Goal: Information Seeking & Learning: Learn about a topic

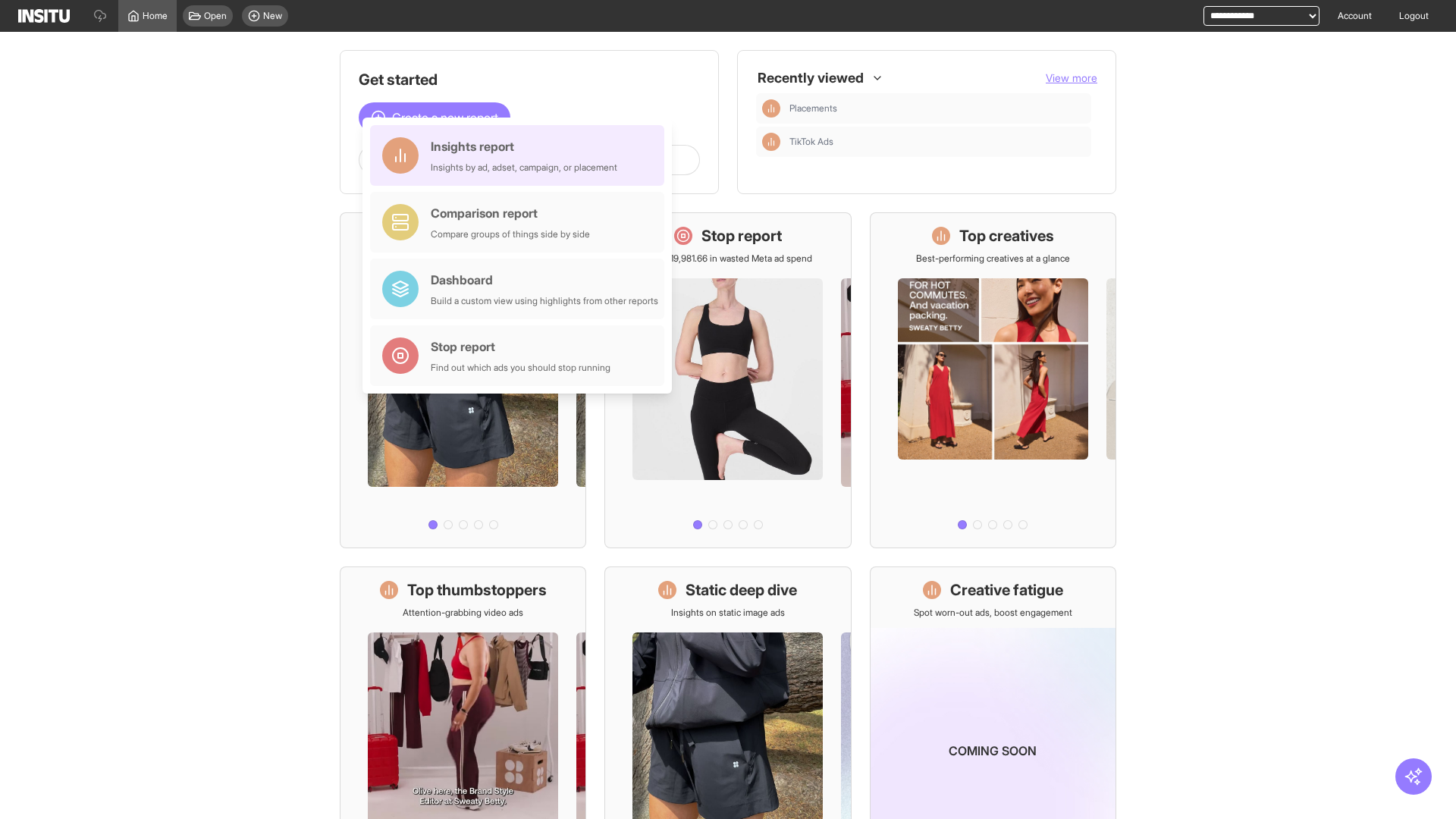
click at [521, 155] on div "Insights report Insights by ad, adset, campaign, or placement" at bounding box center [524, 155] width 187 height 37
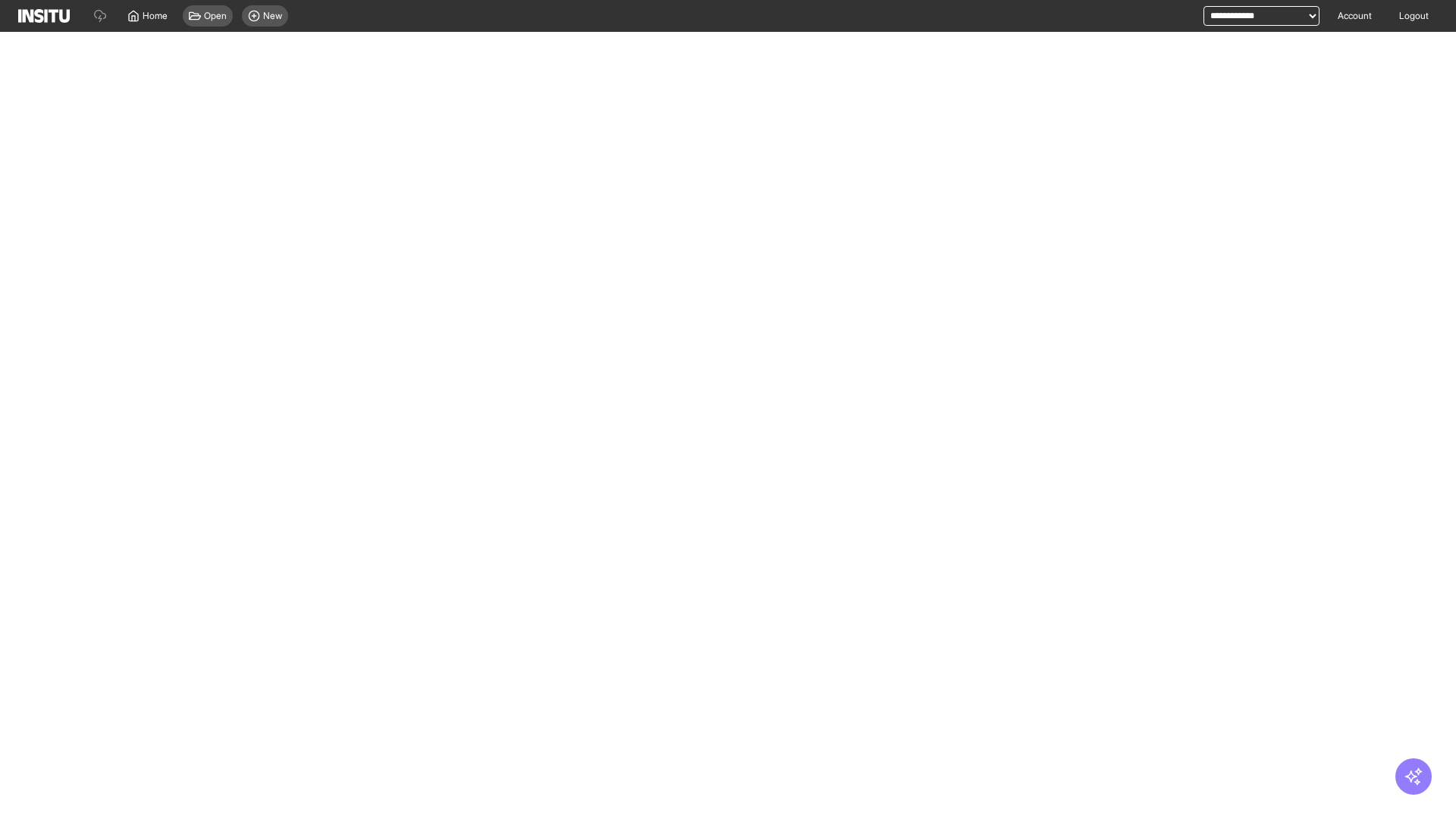
select select "**"
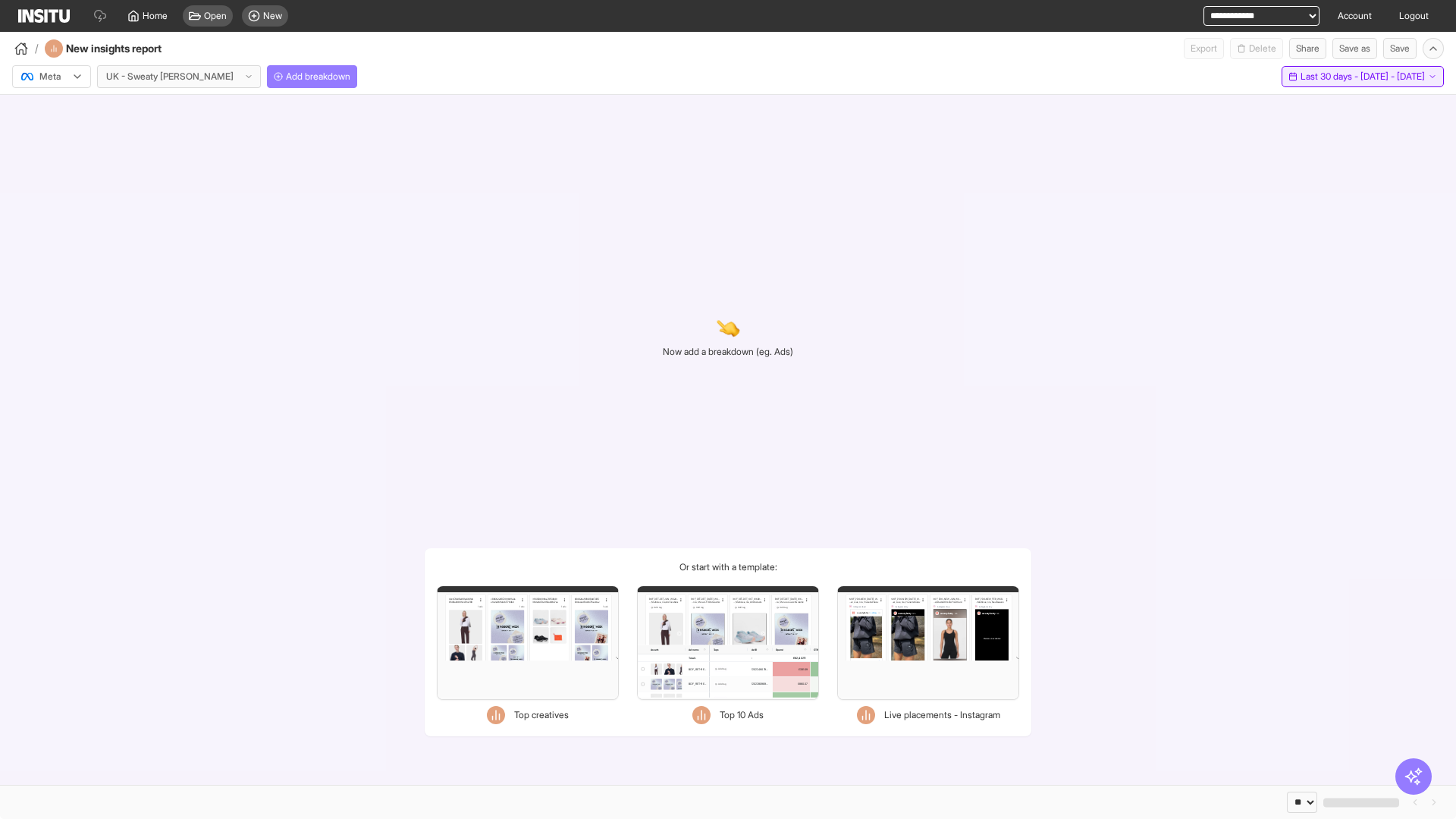
click at [1329, 77] on span "Last 30 days - [DATE] - [DATE]" at bounding box center [1363, 76] width 124 height 12
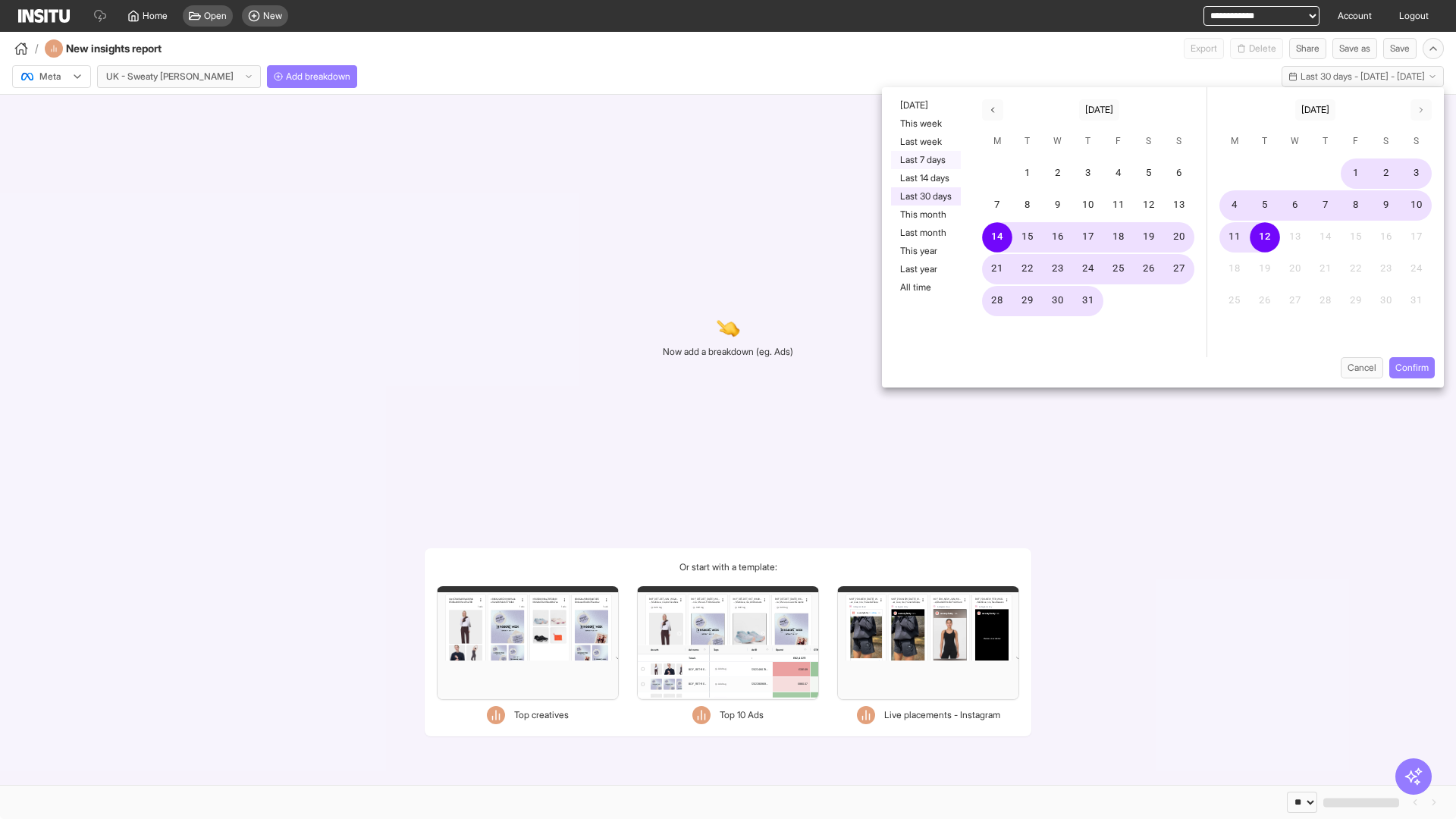
click at [925, 160] on button "Last 7 days" at bounding box center [926, 160] width 70 height 18
